Goal: Contribute content: Contribute content

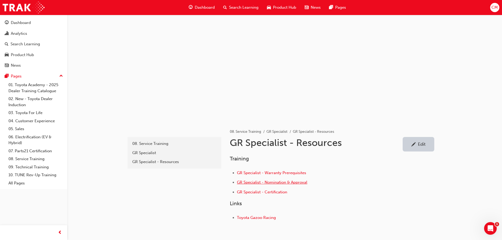
click at [276, 182] on span "GR Specialist - Nomination & Approval" at bounding box center [272, 182] width 70 height 5
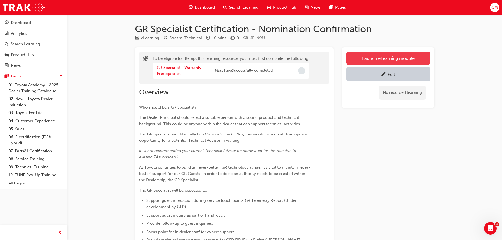
click at [372, 58] on button "Launch eLearning module" at bounding box center [388, 58] width 84 height 13
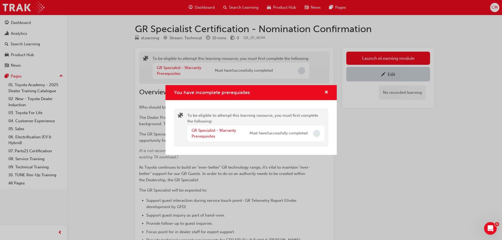
click at [400, 150] on div "You have incomplete prerequisites To be eligible to attempt this learning resou…" at bounding box center [251, 120] width 502 height 240
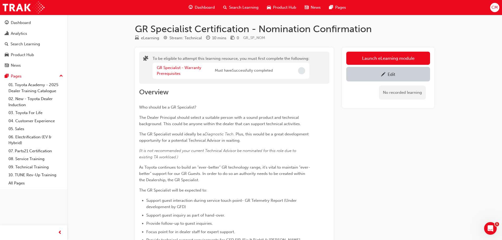
click at [393, 76] on div "Edit" at bounding box center [391, 74] width 8 height 5
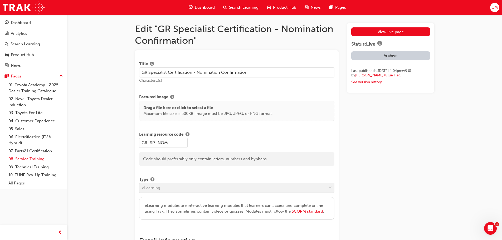
click at [25, 159] on link "08. Service Training" at bounding box center [35, 159] width 59 height 8
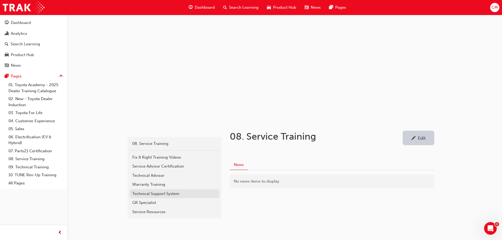
click at [142, 192] on div "Technical Support System" at bounding box center [174, 194] width 84 height 6
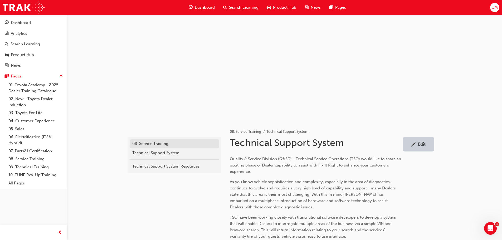
click at [144, 143] on div "08. Service Training" at bounding box center [174, 144] width 84 height 6
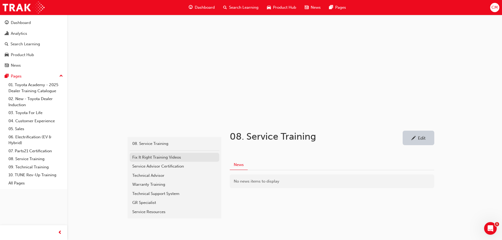
click at [159, 157] on div "Fix It Right Training Videos" at bounding box center [174, 157] width 84 height 6
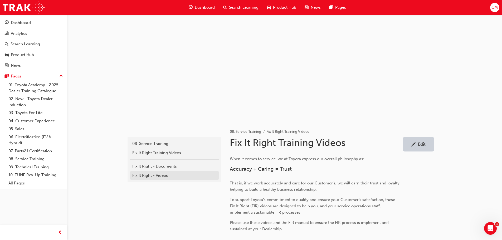
click at [147, 175] on div "Fix It Right - Videos" at bounding box center [174, 175] width 84 height 6
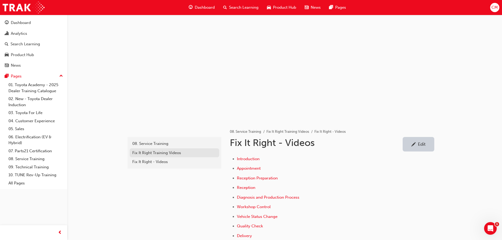
click at [142, 154] on div "Fix It Right Training Videos" at bounding box center [174, 153] width 84 height 6
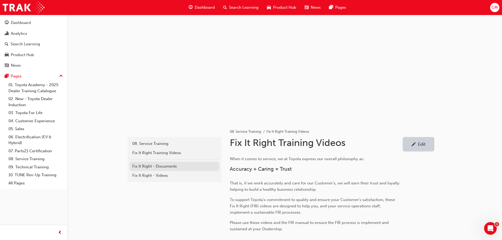
click at [146, 167] on div "Fix It Right - Documents" at bounding box center [174, 166] width 84 height 6
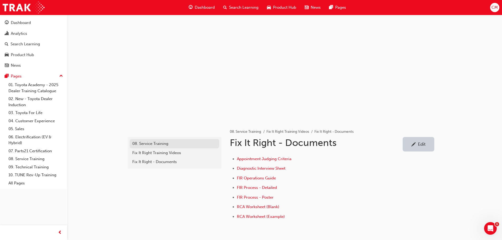
click at [148, 144] on div "08. Service Training" at bounding box center [174, 144] width 84 height 6
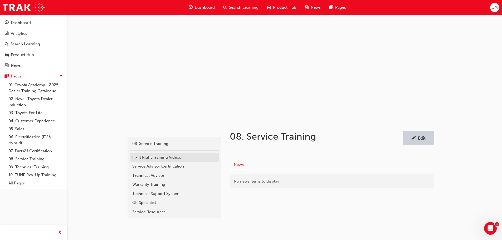
click at [143, 156] on div "Fix It Right Training Videos" at bounding box center [174, 157] width 84 height 6
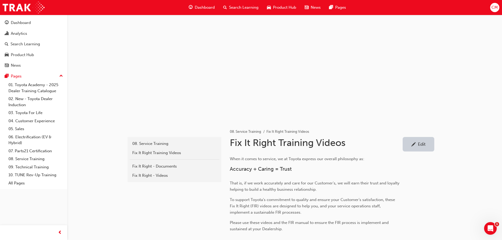
click at [422, 143] on div "Edit" at bounding box center [422, 143] width 8 height 5
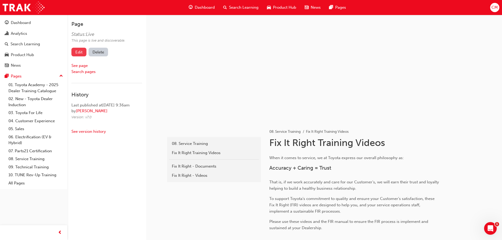
click at [80, 51] on link "Edit" at bounding box center [78, 52] width 15 height 9
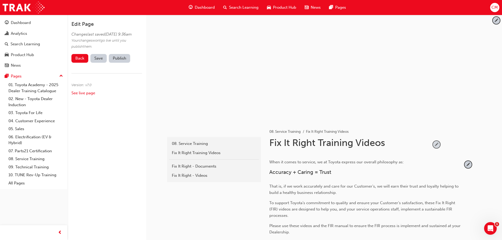
click at [437, 144] on span "pencil-icon" at bounding box center [436, 144] width 7 height 7
click at [392, 144] on input "Fix It Right Training Videos" at bounding box center [347, 144] width 161 height 14
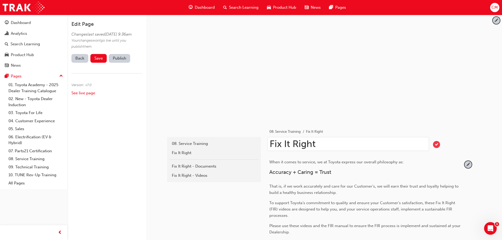
type input "Fix It Right"
click at [435, 144] on span "tick-icon" at bounding box center [436, 144] width 7 height 7
click at [96, 61] on span "Save" at bounding box center [98, 58] width 8 height 5
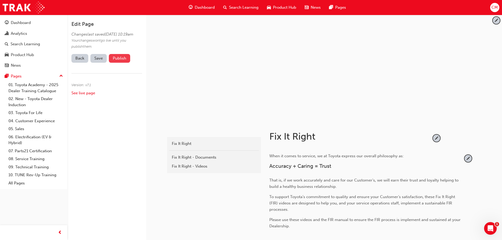
click at [114, 63] on button "Publish" at bounding box center [119, 58] width 21 height 9
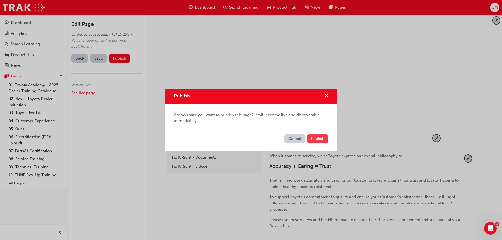
click at [314, 139] on span "Publish" at bounding box center [317, 138] width 13 height 5
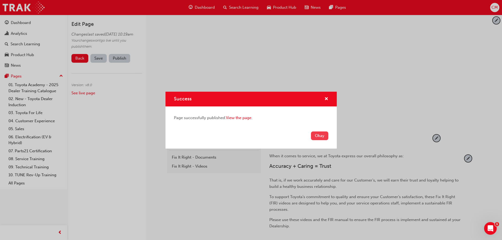
click at [315, 136] on button "Okay" at bounding box center [319, 135] width 17 height 9
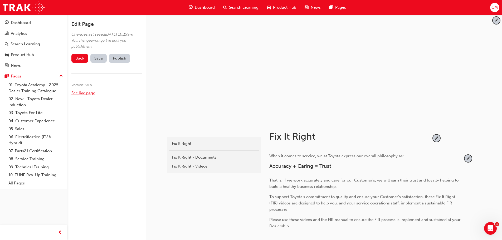
click at [81, 95] on link "See live page" at bounding box center [83, 93] width 24 height 5
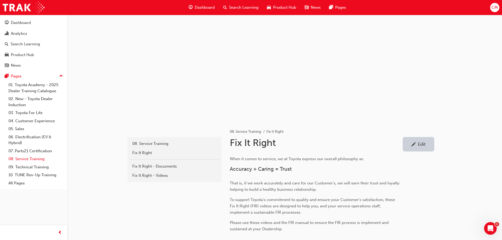
click at [21, 158] on link "08. Service Training" at bounding box center [35, 159] width 59 height 8
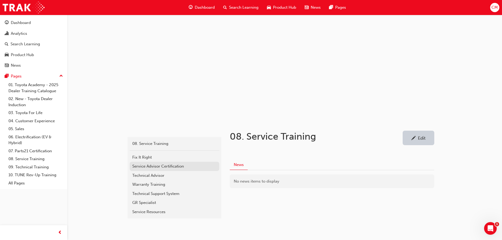
click at [136, 166] on div "Service Advisor Certification" at bounding box center [174, 166] width 84 height 6
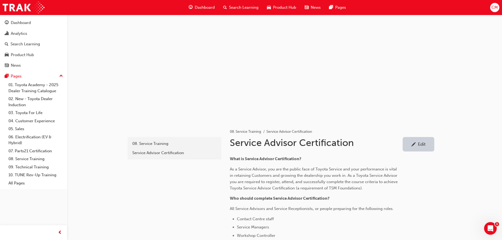
click at [419, 144] on div "Edit" at bounding box center [422, 143] width 8 height 5
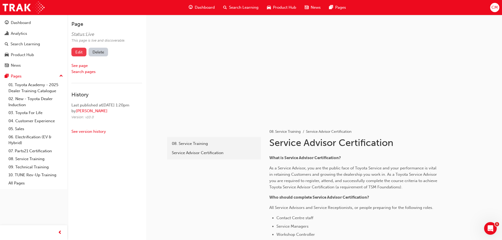
click at [79, 52] on link "Edit" at bounding box center [78, 52] width 15 height 9
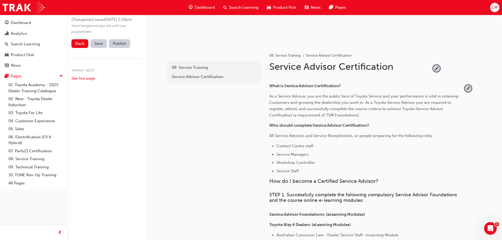
scroll to position [79, 0]
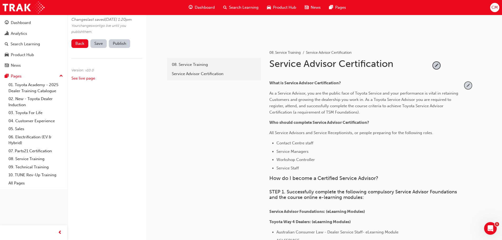
click at [467, 86] on span "pencil-icon" at bounding box center [467, 85] width 7 height 7
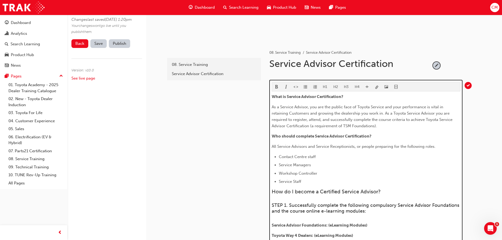
click at [360, 126] on span "As a Service Advisor, you are the public face of Toyota Service and your perfor…" at bounding box center [362, 117] width 182 height 24
click at [298, 194] on span "How do I become a Certified Service Advisor?" at bounding box center [325, 192] width 109 height 6
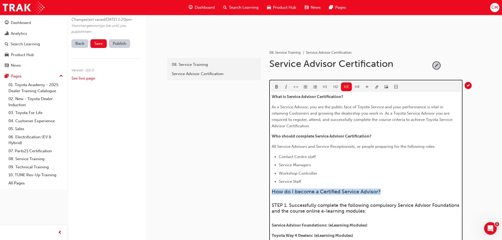
drag, startPoint x: 272, startPoint y: 191, endPoint x: 392, endPoint y: 190, distance: 120.3
click at [392, 190] on h3 "How do I become a Certified Service Advisor?" at bounding box center [365, 192] width 189 height 6
click at [356, 86] on button "H4" at bounding box center [356, 86] width 11 height 9
click at [276, 85] on span "format_bold-icon" at bounding box center [277, 87] width 4 height 4
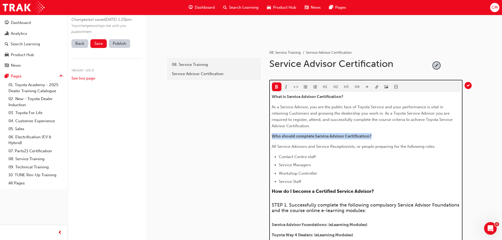
drag, startPoint x: 271, startPoint y: 137, endPoint x: 383, endPoint y: 137, distance: 111.4
click at [383, 137] on p "Who should complete Service Advisor Certification?" at bounding box center [365, 136] width 189 height 6
click at [355, 86] on button "H4" at bounding box center [356, 86] width 11 height 9
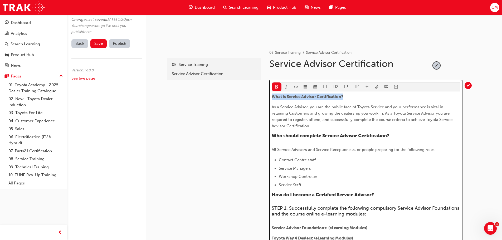
drag, startPoint x: 272, startPoint y: 96, endPoint x: 350, endPoint y: 96, distance: 78.2
click at [350, 96] on p "What is Service Advisor Certification?" at bounding box center [365, 96] width 189 height 6
click at [356, 86] on button "H4" at bounding box center [356, 86] width 11 height 9
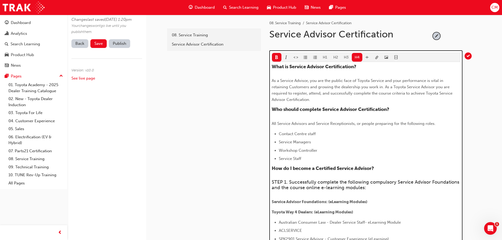
scroll to position [135, 0]
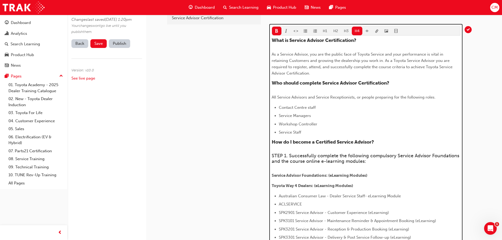
click at [282, 97] on span "All Service Advisors and Service Receptionists, or people preparing for the fol…" at bounding box center [353, 97] width 164 height 5
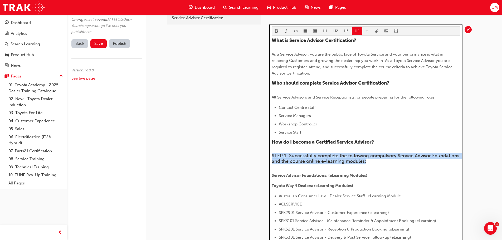
drag, startPoint x: 272, startPoint y: 155, endPoint x: 373, endPoint y: 163, distance: 101.1
click at [373, 163] on h4 "STEP 1. Successfully complete the following compulsory Service Advisor Foundati…" at bounding box center [365, 158] width 189 height 11
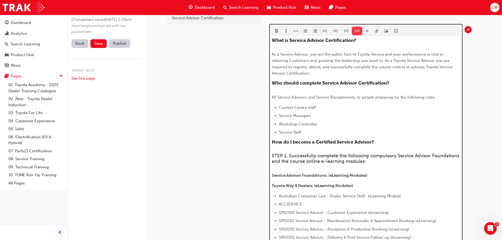
click at [355, 31] on button "H4" at bounding box center [356, 31] width 11 height 9
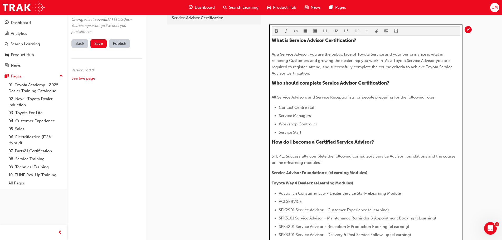
click at [455, 157] on span "STEP 1. Successfully complete the following compulsory Service Advisor Foundati…" at bounding box center [363, 159] width 185 height 11
drag, startPoint x: 375, startPoint y: 156, endPoint x: 454, endPoint y: 158, distance: 79.0
click at [454, 158] on p "STEP 1. Successfully complete the following compulsory Service Advisor Foundati…" at bounding box center [365, 159] width 189 height 13
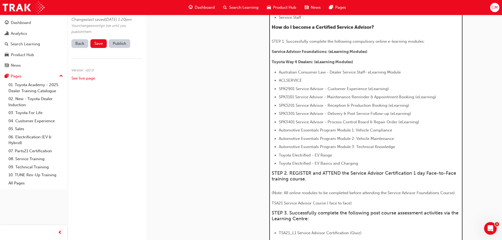
scroll to position [250, 0]
drag, startPoint x: 271, startPoint y: 40, endPoint x: 284, endPoint y: 41, distance: 12.9
click at [284, 41] on span "STEP 1. Successfully complete the following compulsory online e-learning module…" at bounding box center [347, 41] width 153 height 5
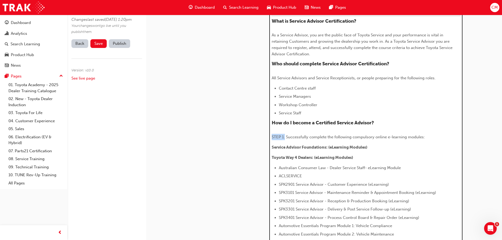
scroll to position [145, 0]
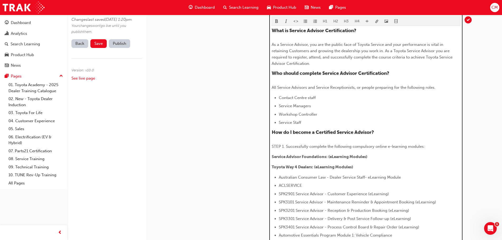
click at [276, 20] on span "format_bold-icon" at bounding box center [277, 21] width 4 height 4
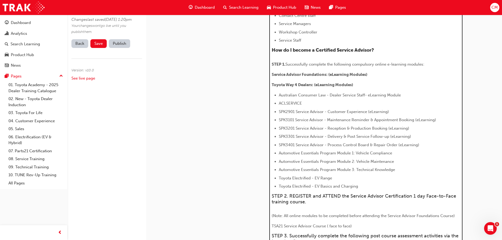
scroll to position [250, 0]
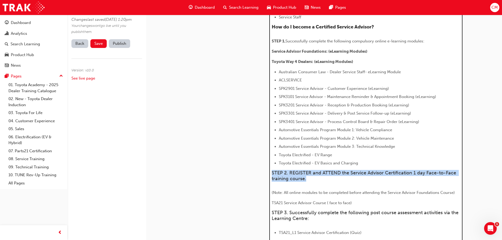
drag, startPoint x: 272, startPoint y: 172, endPoint x: 314, endPoint y: 177, distance: 42.5
click at [314, 177] on h4 "STEP 2. REGISTER and ATTEND the Service Advisor Certification 1 day Face-to-Fac…" at bounding box center [365, 175] width 189 height 11
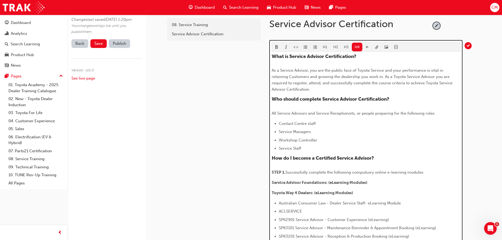
scroll to position [118, 0]
click at [354, 48] on button "H4" at bounding box center [356, 47] width 11 height 9
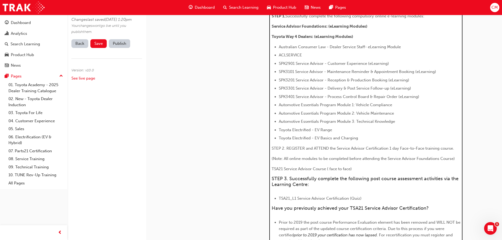
scroll to position [276, 0]
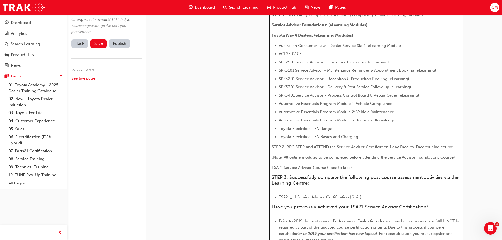
click at [275, 146] on span "STEP 2. REGISTER and ATTEND the Service Advisor Certification 1 day Face-to-Fac…" at bounding box center [362, 147] width 182 height 5
drag, startPoint x: 271, startPoint y: 146, endPoint x: 285, endPoint y: 147, distance: 13.2
click at [285, 147] on span "STEP 2. REGISTER and ATTEND the Service Advisor Certification 1 day Face-to-Fac…" at bounding box center [362, 147] width 182 height 5
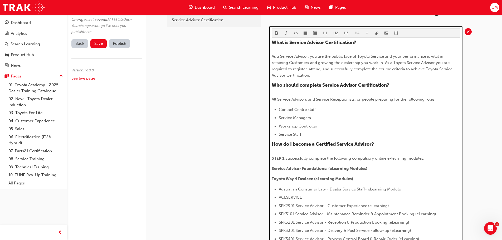
scroll to position [92, 0]
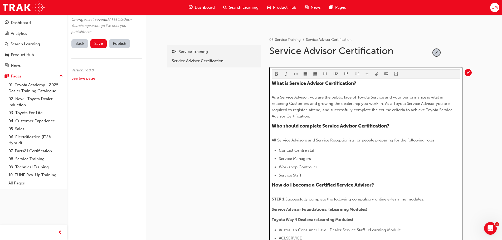
click at [277, 73] on span "format_bold-icon" at bounding box center [277, 74] width 4 height 4
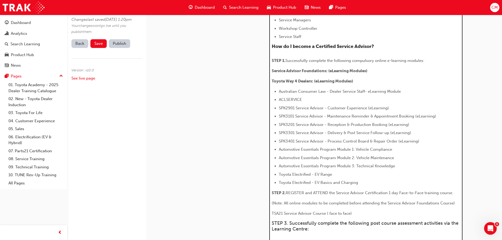
scroll to position [250, 0]
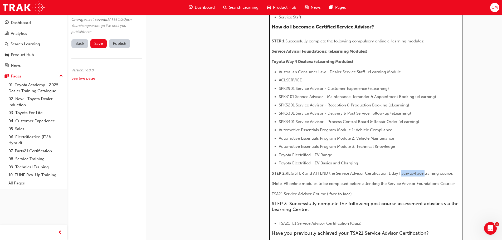
drag, startPoint x: 400, startPoint y: 174, endPoint x: 423, endPoint y: 175, distance: 23.8
click at [423, 175] on span "REGISTER and ATTEND the Service Advisor Certification 1 day Face-to-Face traini…" at bounding box center [368, 173] width 167 height 5
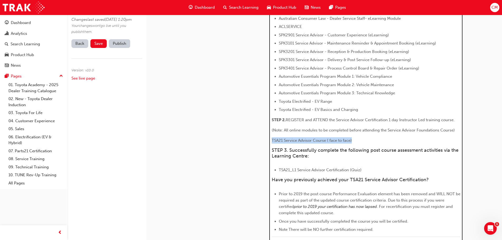
drag, startPoint x: 354, startPoint y: 141, endPoint x: 271, endPoint y: 137, distance: 83.5
click at [271, 137] on div "H1 H2 H3 H4 What is Service Advisor Certification? As a Service Advisor, you ar…" at bounding box center [365, 75] width 193 height 440
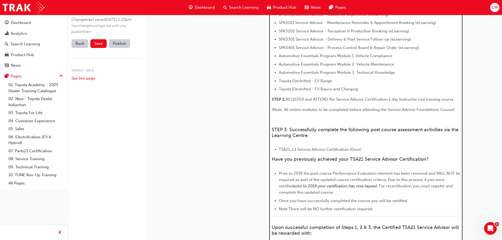
click at [322, 110] on span "(Note: All online modules to be completed before attending the Service Advisor …" at bounding box center [362, 109] width 183 height 5
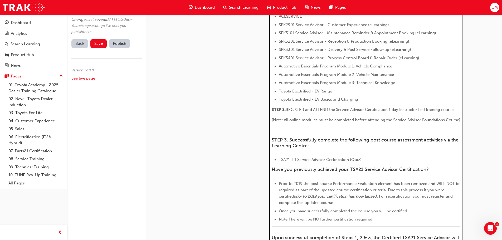
click at [273, 120] on span "(Note: All online modules must be completed before attending the Service Adviso…" at bounding box center [365, 119] width 189 height 5
click at [459, 120] on p "Note: All online modules must be completed before attending the Service Advisor…" at bounding box center [365, 120] width 189 height 6
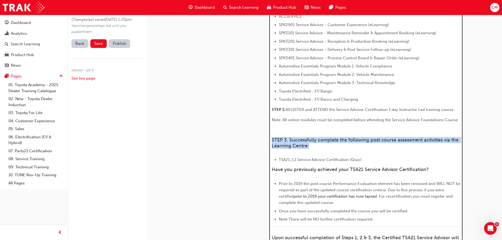
drag, startPoint x: 271, startPoint y: 140, endPoint x: 330, endPoint y: 148, distance: 59.4
click at [330, 148] on h4 "STEP 3. Successfully complete the following post course assessment activities v…" at bounding box center [365, 142] width 189 height 11
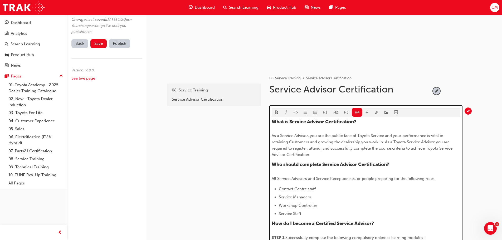
scroll to position [50, 0]
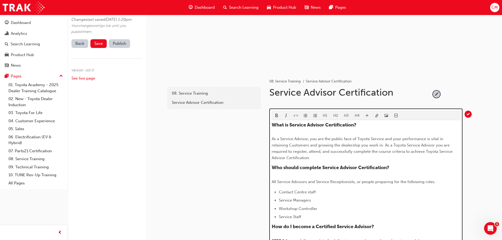
click at [356, 114] on button "H4" at bounding box center [356, 115] width 11 height 9
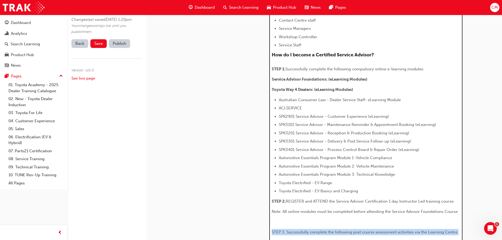
scroll to position [287, 0]
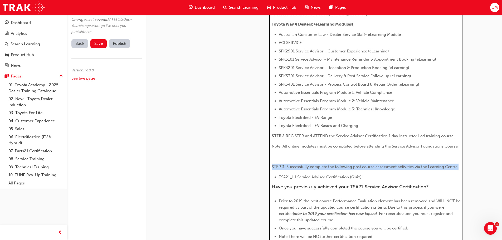
click at [274, 169] on span "STEP 3. Successfully complete the following post course assessment activities v…" at bounding box center [364, 166] width 187 height 5
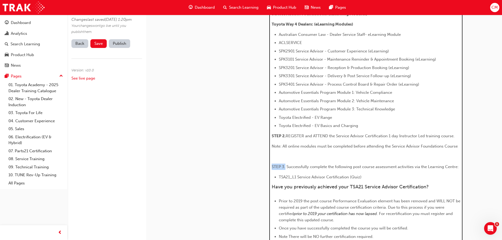
drag, startPoint x: 271, startPoint y: 166, endPoint x: 284, endPoint y: 167, distance: 12.9
click at [284, 167] on span "STEP 3. Successfully complete the following post course assessment activities v…" at bounding box center [364, 166] width 187 height 5
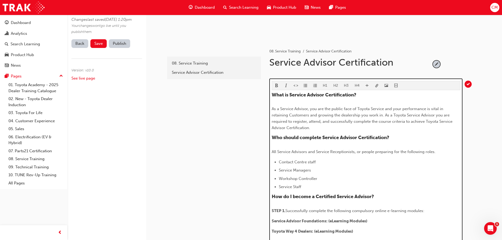
scroll to position [77, 0]
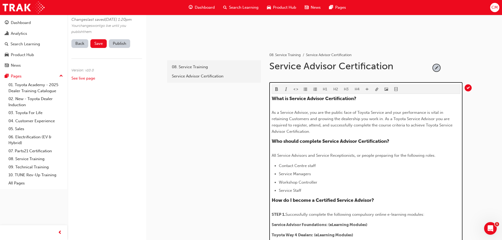
click at [275, 89] on span "format_bold-icon" at bounding box center [277, 89] width 4 height 4
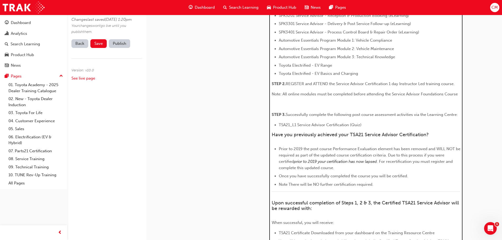
scroll to position [340, 0]
click at [373, 123] on li "TSA21_L1 Service Advisor Certification (Quiz)" at bounding box center [369, 124] width 181 height 6
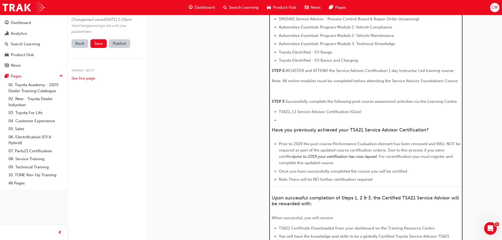
scroll to position [361, 0]
click at [304, 120] on div "H1 H2 H3 H4 What is Service Advisor Certification? As a Service Advisor, you ar…" at bounding box center [365, 22] width 189 height 433
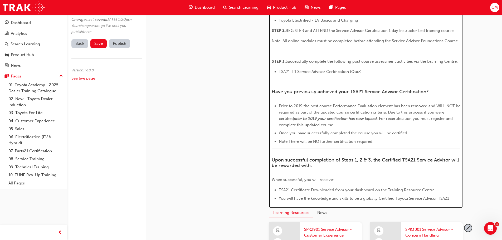
scroll to position [381, 0]
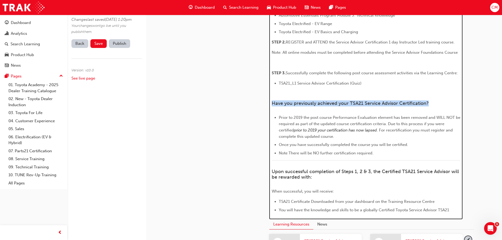
drag, startPoint x: 271, startPoint y: 102, endPoint x: 433, endPoint y: 105, distance: 161.4
click at [433, 105] on h4 "Have you previously achieved your TSA21 Service Advisor Certification?" at bounding box center [365, 104] width 189 height 6
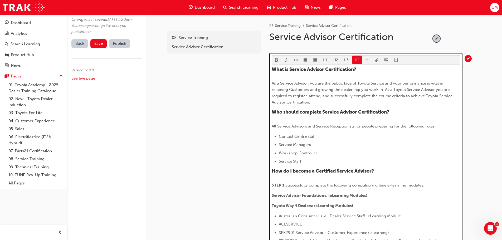
scroll to position [91, 0]
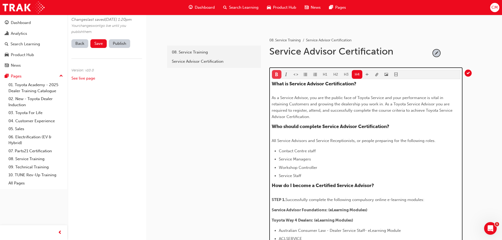
click at [276, 75] on span "format_bold-icon" at bounding box center [277, 75] width 4 height 4
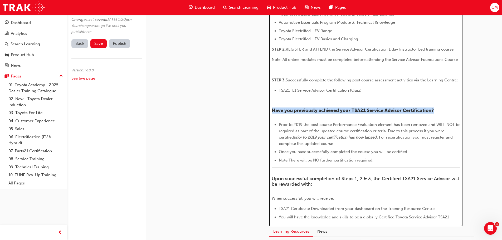
scroll to position [381, 0]
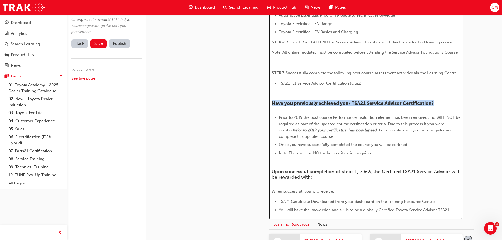
click at [366, 103] on span "Have you previously achieved your TSA21 Service Advisor Certification?" at bounding box center [352, 103] width 162 height 6
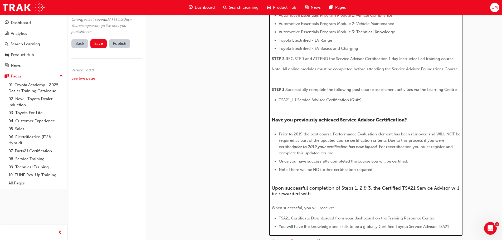
click at [287, 170] on span "Note There will be NO further certification required." at bounding box center [326, 169] width 95 height 5
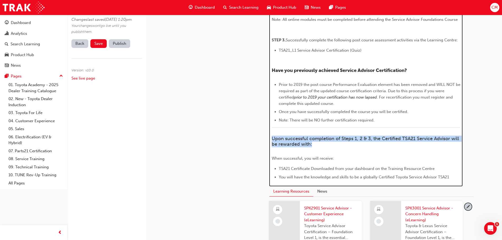
drag, startPoint x: 271, startPoint y: 137, endPoint x: 327, endPoint y: 146, distance: 56.3
click at [327, 146] on h4 "Upon successful completion of Steps 1, 2 & 3, the Certified TSA21 Service Advis…" at bounding box center [365, 141] width 189 height 11
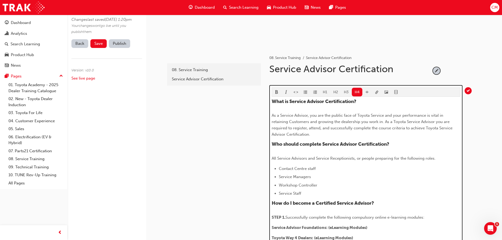
scroll to position [72, 0]
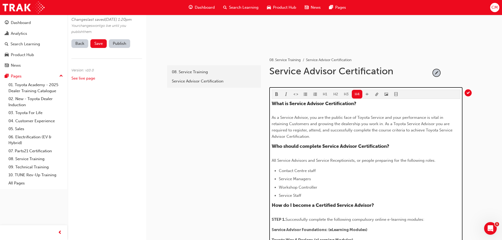
click at [276, 93] on span "format_bold-icon" at bounding box center [277, 94] width 4 height 4
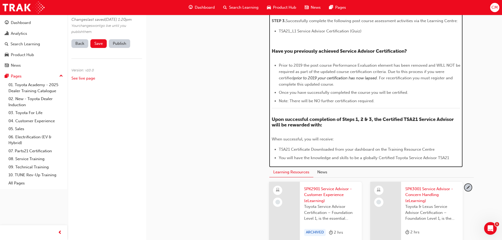
scroll to position [440, 0]
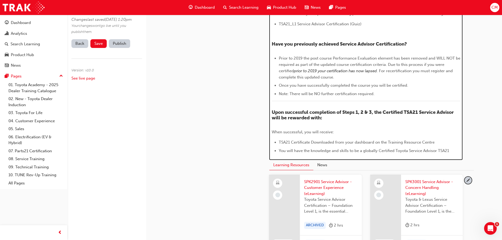
click at [449, 150] on li "You will have the knowledge and skills to be a globally Certified Toyota Servic…" at bounding box center [369, 150] width 181 height 6
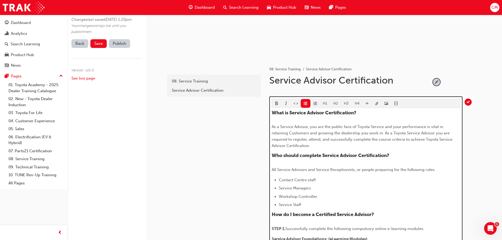
scroll to position [102, 0]
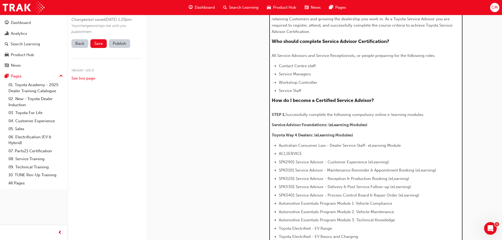
scroll to position [181, 0]
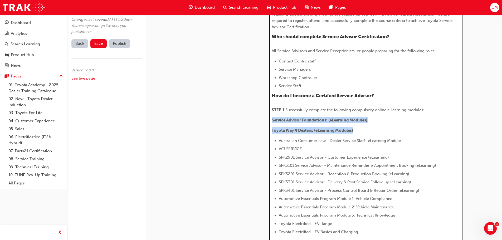
drag, startPoint x: 271, startPoint y: 119, endPoint x: 361, endPoint y: 128, distance: 90.2
click at [361, 128] on div "What is Service Advisor Certification? As a Service Advisor, you are the public…" at bounding box center [365, 202] width 189 height 422
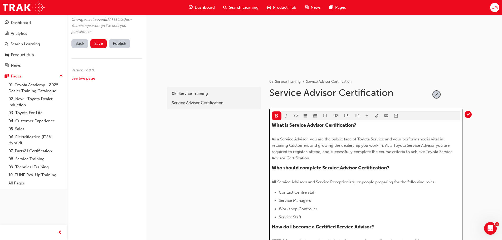
scroll to position [49, 0]
click at [277, 116] on span "format_bold-icon" at bounding box center [277, 117] width 4 height 4
click at [304, 117] on span "format_ul-icon" at bounding box center [305, 117] width 4 height 4
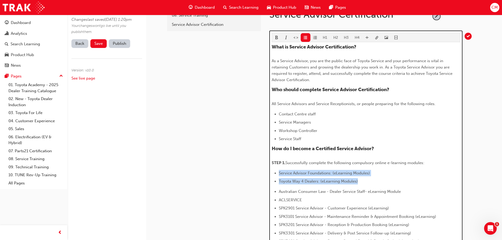
scroll to position [128, 0]
click at [399, 177] on ul "Service Advisor Foundations: (eLearning Modules) Toyota Way 4 Dealers: (eLearni…" at bounding box center [365, 177] width 189 height 15
drag, startPoint x: 279, startPoint y: 172, endPoint x: 377, endPoint y: 174, distance: 98.5
click at [377, 174] on li "Service Advisor Foundations: (eLearning Modules)" at bounding box center [369, 173] width 181 height 6
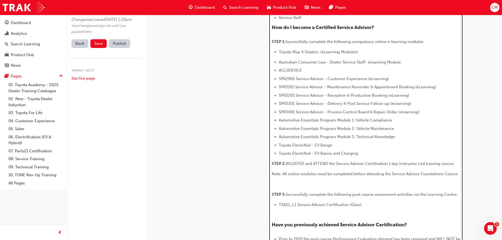
scroll to position [250, 0]
drag, startPoint x: 278, startPoint y: 145, endPoint x: 339, endPoint y: 143, distance: 60.8
click at [339, 143] on li "Toyota Electrified - EV Range" at bounding box center [369, 144] width 181 height 6
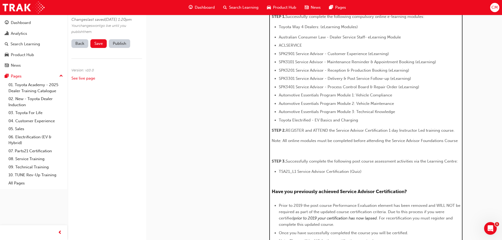
scroll to position [266, 0]
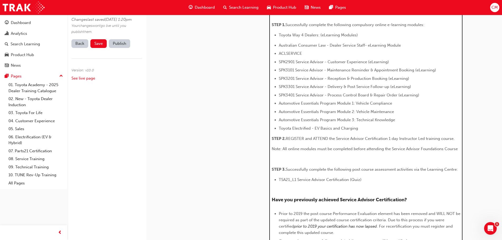
click at [359, 129] on li "Toyota Electrified - EV Basics and Charging" at bounding box center [369, 128] width 181 height 6
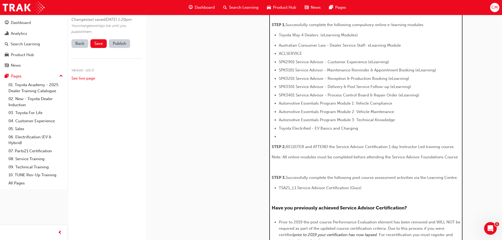
scroll to position [283, 0]
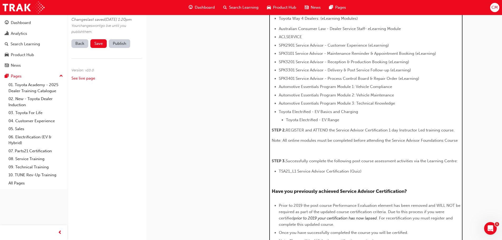
click at [367, 114] on li "Toyota Electrified - EV Basics and Charging" at bounding box center [369, 111] width 181 height 6
click at [286, 120] on span "Toyota Electrified - EV Range" at bounding box center [312, 119] width 53 height 5
click at [306, 120] on div "H1 H2 H3 H4 What is Service Advisor Certification? As a Service Advisor, you ar…" at bounding box center [365, 89] width 189 height 423
click at [305, 68] on div "H1 H2 H3 H4 What is Service Advisor Certification? As a Service Advisor, you ar…" at bounding box center [365, 89] width 189 height 425
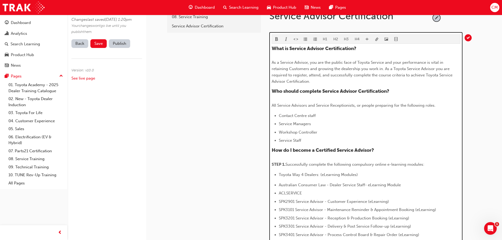
scroll to position [285, 0]
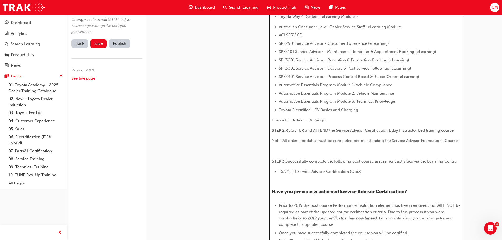
click at [305, 40] on div "H1 H2 H3 H4 What is Service Advisor Certification? As a Service Advisor, you ar…" at bounding box center [365, 89] width 189 height 425
click at [328, 131] on span "REGISTER and ATTEND the Service Advisor Certification 1 day Instructor Led trai…" at bounding box center [369, 130] width 169 height 5
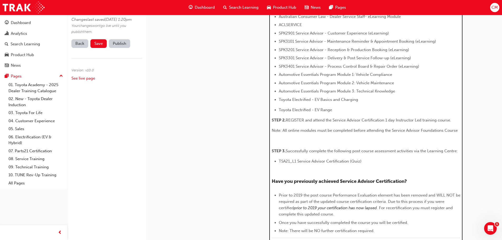
click at [303, 120] on span "REGISTER and attend the Service Advisor Certification 1 day Instructor Led trai…" at bounding box center [367, 120] width 165 height 5
click at [317, 142] on p "﻿" at bounding box center [365, 140] width 189 height 6
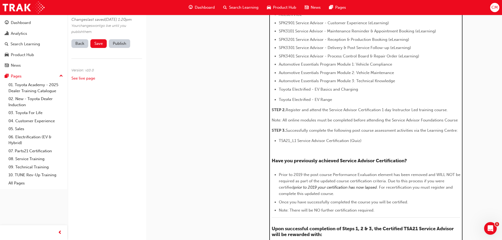
click at [317, 152] on p "﻿" at bounding box center [365, 151] width 189 height 6
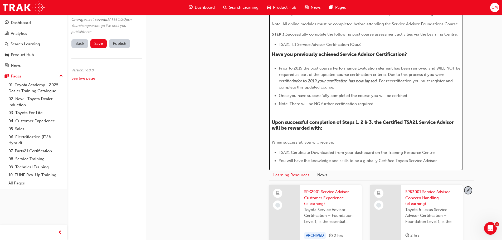
scroll to position [405, 0]
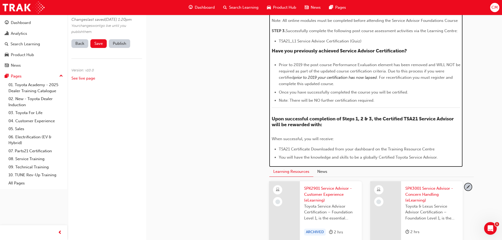
click at [310, 111] on div "﻿" at bounding box center [365, 110] width 189 height 7
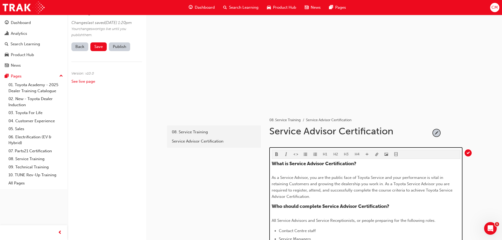
scroll to position [0, 0]
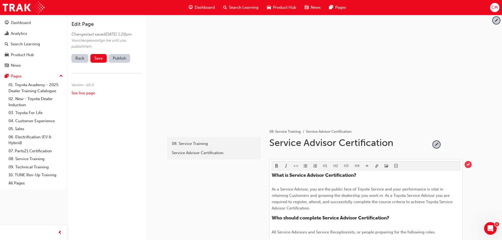
click at [468, 164] on span "tick-icon" at bounding box center [467, 164] width 7 height 7
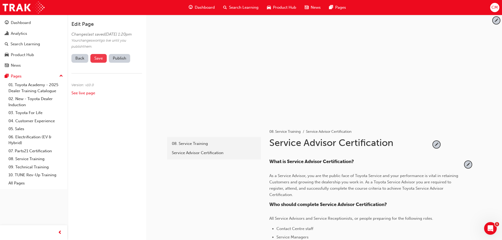
click at [97, 61] on span "Save" at bounding box center [98, 58] width 8 height 5
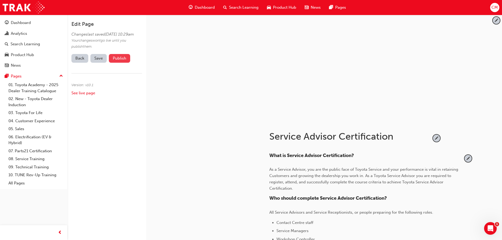
click at [118, 63] on button "Publish" at bounding box center [119, 58] width 21 height 9
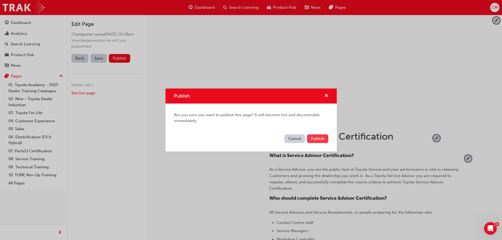
click at [322, 140] on span "Publish" at bounding box center [317, 138] width 13 height 5
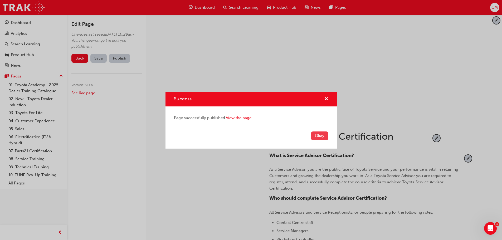
click at [320, 135] on button "Okay" at bounding box center [319, 135] width 17 height 9
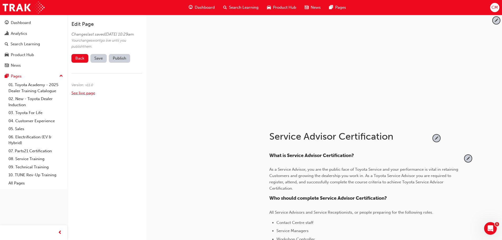
click at [88, 95] on link "See live page" at bounding box center [83, 93] width 24 height 5
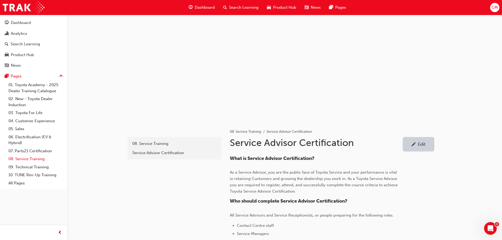
click at [19, 159] on link "08. Service Training" at bounding box center [35, 159] width 59 height 8
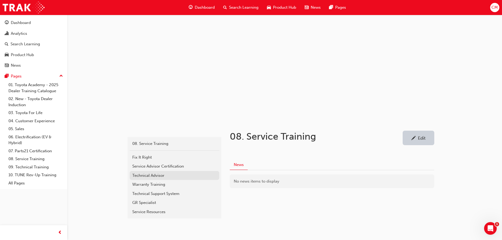
click at [141, 175] on div "Technical Advisor" at bounding box center [174, 175] width 84 height 6
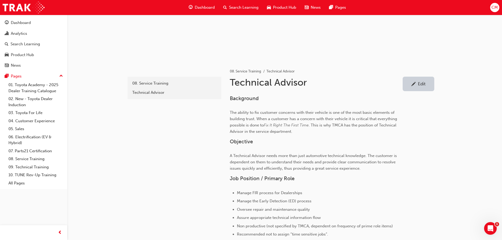
scroll to position [53, 0]
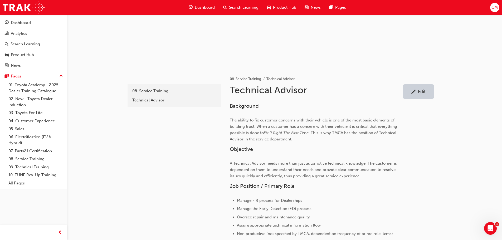
click at [424, 91] on div "Edit" at bounding box center [422, 91] width 8 height 5
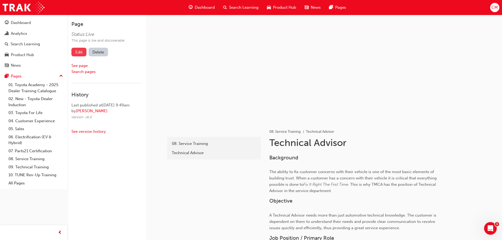
click at [78, 53] on link "Edit" at bounding box center [78, 52] width 15 height 9
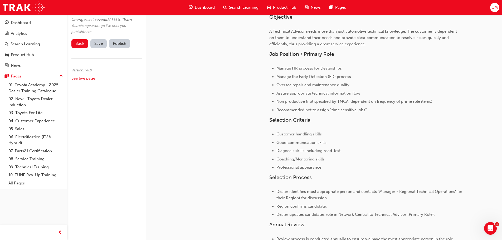
scroll to position [184, 0]
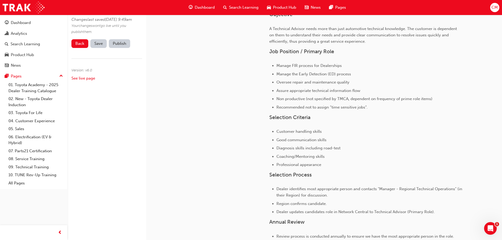
click at [343, 65] on li "Manage FIR process for Dealerships" at bounding box center [369, 65] width 186 height 6
click at [340, 65] on span "Manage FIR process for Dealerships" at bounding box center [308, 65] width 65 height 5
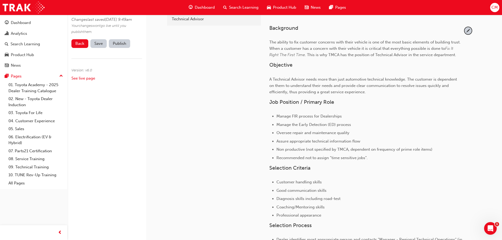
scroll to position [132, 0]
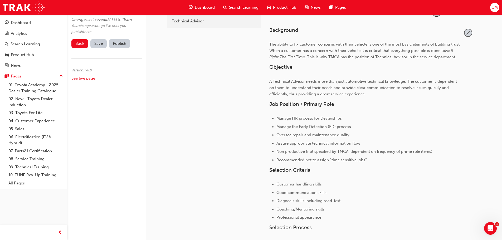
click at [469, 32] on span "pencil-icon" at bounding box center [467, 32] width 7 height 7
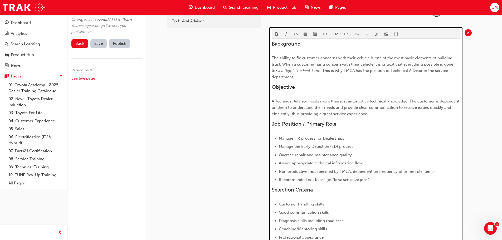
click at [346, 139] on li "Manage FIR process for Dealerships" at bounding box center [369, 138] width 181 height 6
click at [355, 147] on li "Manage the Early Detection (ED) process" at bounding box center [369, 146] width 181 height 6
click at [404, 146] on span "Manage the Early Detection (ED) process by compiling Dealer Procust Reports" at bounding box center [350, 146] width 143 height 5
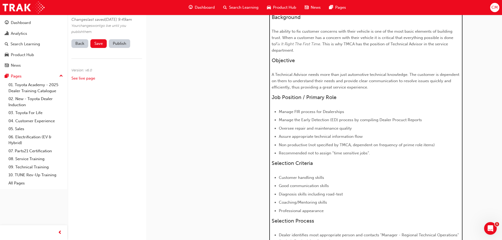
click at [400, 119] on span "Manage the Early Detection (ED) process by compiling Dealer Procuct Reports" at bounding box center [350, 119] width 143 height 5
click at [424, 120] on li "Manage the Early Detection (ED) process by compiling Dealer Product Reports" at bounding box center [369, 120] width 181 height 6
click at [348, 112] on li "Manage FIR process for Dealerships" at bounding box center [369, 111] width 181 height 6
click at [296, 110] on span "Manage FIR process for Dealerships" at bounding box center [311, 111] width 65 height 5
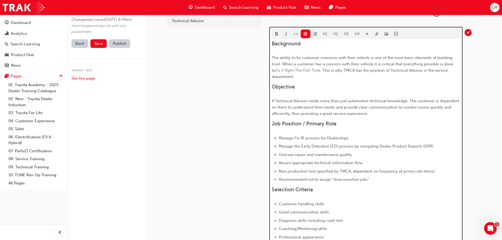
scroll to position [150, 0]
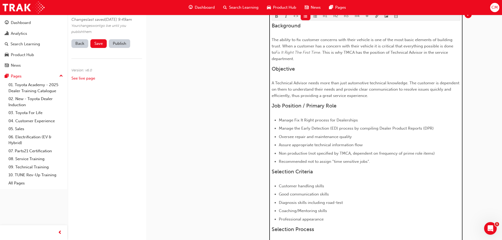
click at [360, 120] on li "Manage Fix It Right process for Dealerships" at bounding box center [369, 120] width 181 height 6
click at [413, 120] on span "Manage Fix It Right process for Dealership including management of the Diagnosi…" at bounding box center [362, 120] width 166 height 5
click at [445, 120] on li "Manage Fix It Right process for Dealership including management of the diagnosi…" at bounding box center [369, 120] width 181 height 6
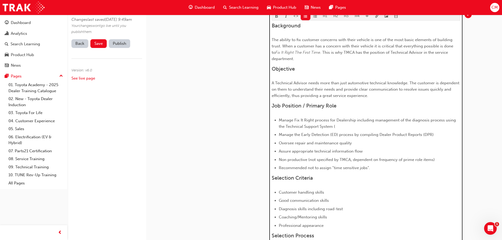
scroll to position [156, 0]
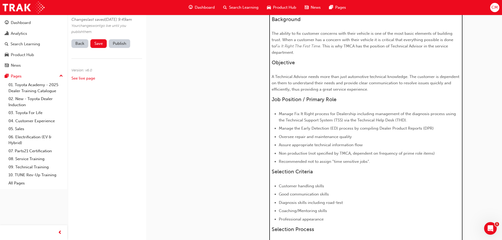
click at [366, 146] on li "Assure appropriate technical information flow" at bounding box center [369, 145] width 181 height 6
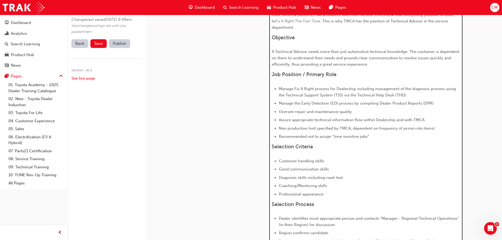
click at [281, 136] on span "Recommended not to assign “time sensitive jobs”." at bounding box center [324, 136] width 91 height 5
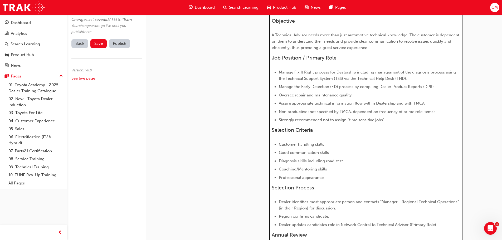
click at [328, 120] on span "Strongly recommended not to assign “time sensitive jobs”." at bounding box center [332, 119] width 106 height 5
click at [323, 120] on span "Strongly recommendedt to assign “time sensitive jobs”." at bounding box center [329, 119] width 101 height 5
click at [379, 120] on li "Strongly recommended to assign “time sensitive jobs”." at bounding box center [369, 120] width 181 height 6
click at [294, 96] on span "Oversee repair and maintenance quality" at bounding box center [315, 95] width 73 height 5
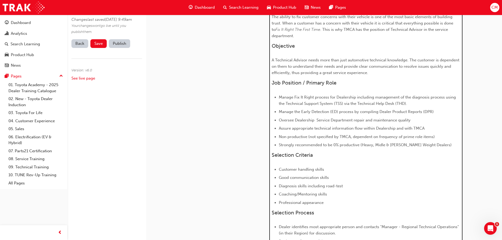
click at [379, 145] on span "Strongly recommended to be 0% productive (Heavy, Midle & [PERSON_NAME] Weight D…" at bounding box center [365, 144] width 173 height 5
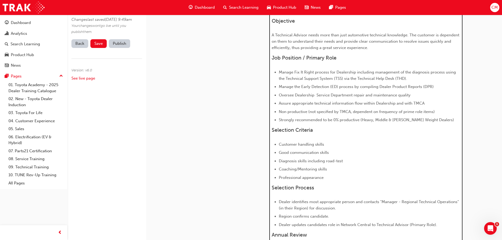
click at [437, 120] on li "Strongly recommended to be 0% productive (Heavy, Middle & [PERSON_NAME] Weight …" at bounding box center [369, 120] width 181 height 6
click at [347, 162] on li "Diagnosis skills including road-test" at bounding box center [369, 161] width 181 height 6
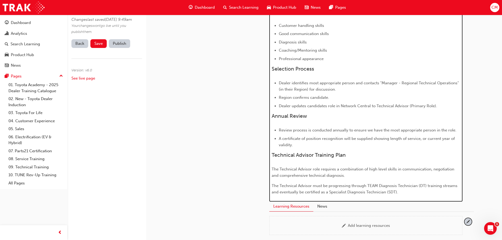
scroll to position [318, 0]
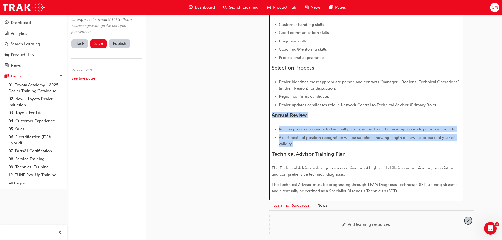
drag, startPoint x: 271, startPoint y: 114, endPoint x: 303, endPoint y: 144, distance: 43.4
click at [303, 144] on div "Background The ability to fix customer concerns with their vehicle is one of th…" at bounding box center [365, 24] width 189 height 339
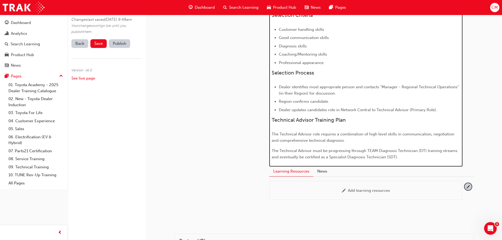
scroll to position [302, 0]
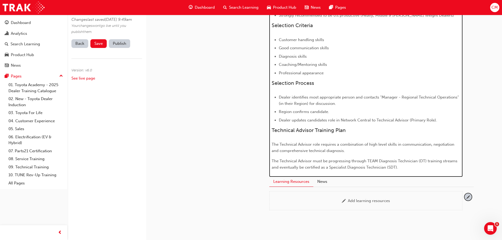
click at [290, 97] on span "Dealer identifies most appropriate person and contacts "Manager - Regional Tech…" at bounding box center [369, 100] width 181 height 11
click at [402, 168] on p "The Technical Advisor must be progressing through TEAM Diagnosis Technician (DT…" at bounding box center [365, 164] width 189 height 13
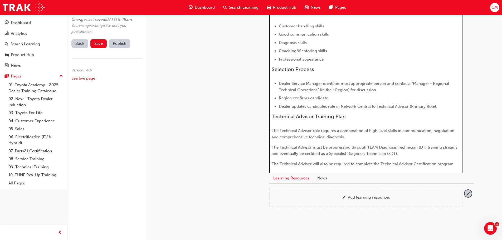
scroll to position [360, 0]
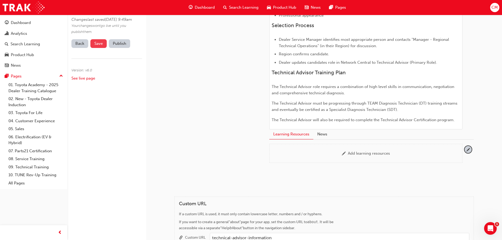
click at [97, 46] on span "Save" at bounding box center [98, 43] width 8 height 5
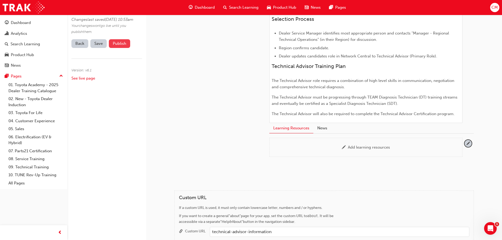
click at [118, 48] on button "Publish" at bounding box center [119, 43] width 21 height 9
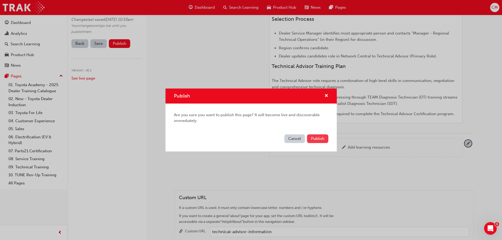
click at [315, 138] on span "Publish" at bounding box center [317, 138] width 13 height 5
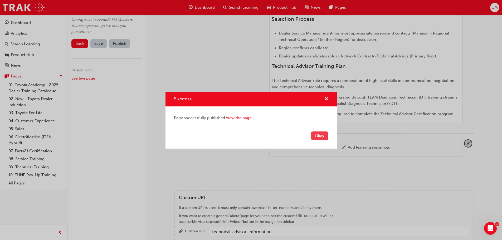
click at [318, 136] on button "Okay" at bounding box center [319, 135] width 17 height 9
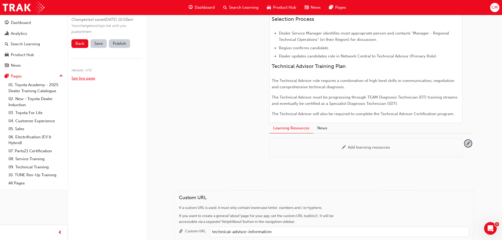
click at [80, 81] on link "See live page" at bounding box center [83, 78] width 24 height 5
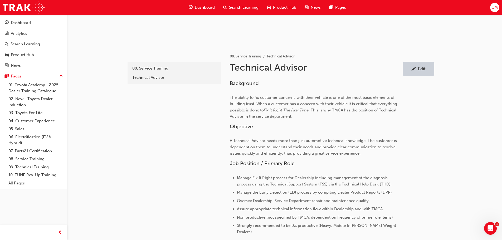
scroll to position [75, 0]
click at [424, 68] on div "Edit" at bounding box center [422, 69] width 8 height 5
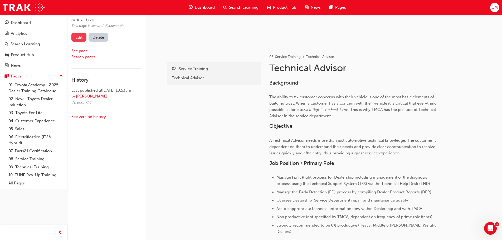
click at [77, 37] on link "Edit" at bounding box center [78, 37] width 15 height 9
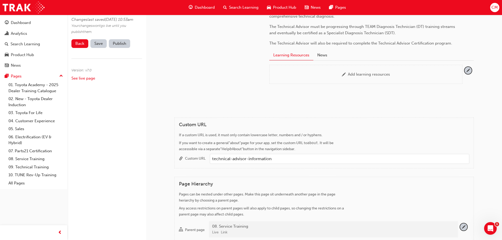
scroll to position [417, 0]
click at [455, 43] on p "The Technical Advisor will also be required to complete the Technical Advisor C…" at bounding box center [365, 43] width 193 height 6
click at [450, 43] on span "The Technical Advisor will also be required to complete the Technical Advisor C…" at bounding box center [360, 43] width 183 height 5
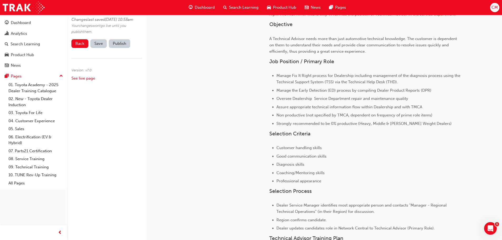
scroll to position [101, 0]
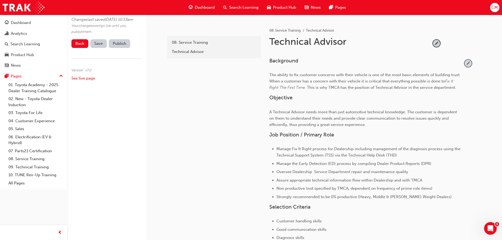
click at [467, 61] on span "pencil-icon" at bounding box center [467, 63] width 7 height 7
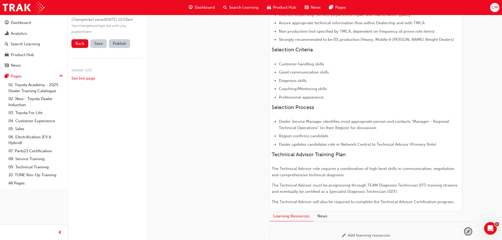
scroll to position [364, 0]
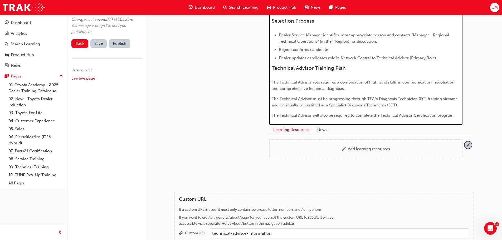
click at [454, 115] on p "The Technical Advisor will also be required to complete the Technical Advisor C…" at bounding box center [365, 115] width 189 height 6
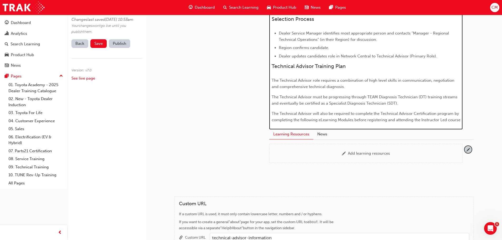
scroll to position [373, 0]
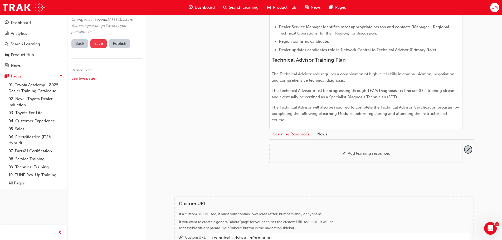
click at [99, 46] on span "Save" at bounding box center [98, 43] width 8 height 5
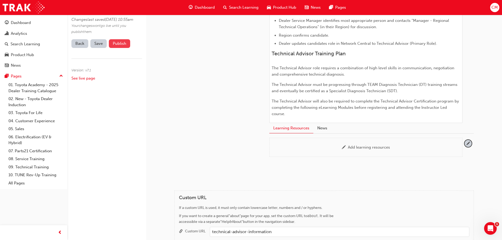
click at [116, 48] on button "Publish" at bounding box center [119, 43] width 21 height 9
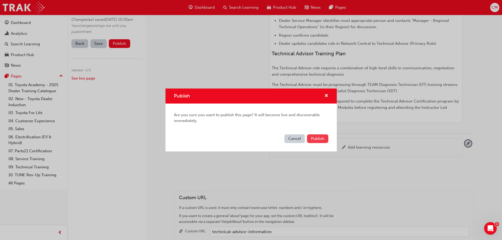
click at [314, 139] on span "Publish" at bounding box center [317, 138] width 13 height 5
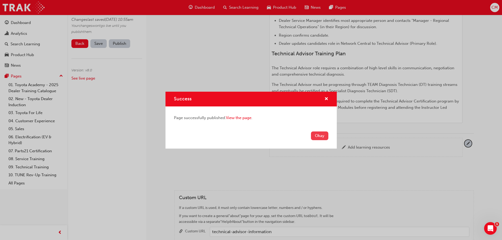
click at [315, 136] on button "Okay" at bounding box center [319, 135] width 17 height 9
